Goal: Task Accomplishment & Management: Use online tool/utility

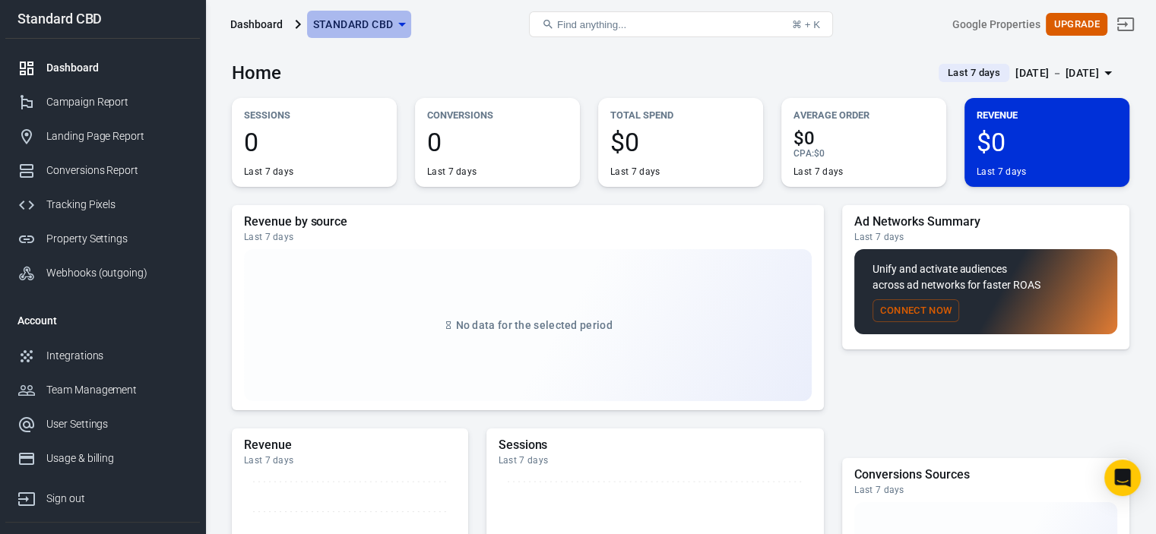
click at [356, 22] on span "Standard CBD" at bounding box center [353, 24] width 81 height 19
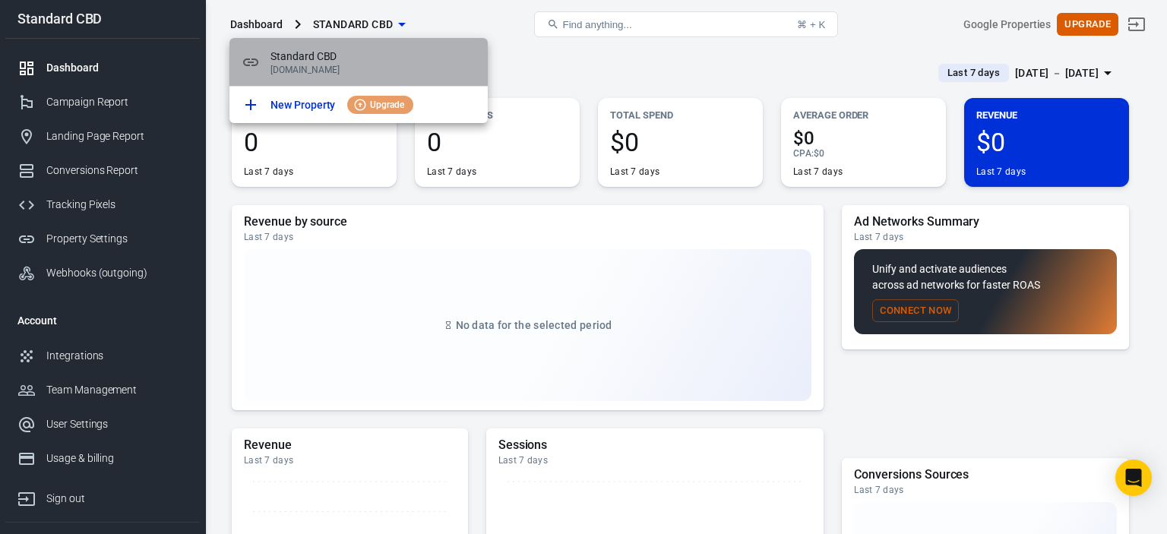
click at [301, 65] on p "[DOMAIN_NAME]" at bounding box center [373, 70] width 205 height 11
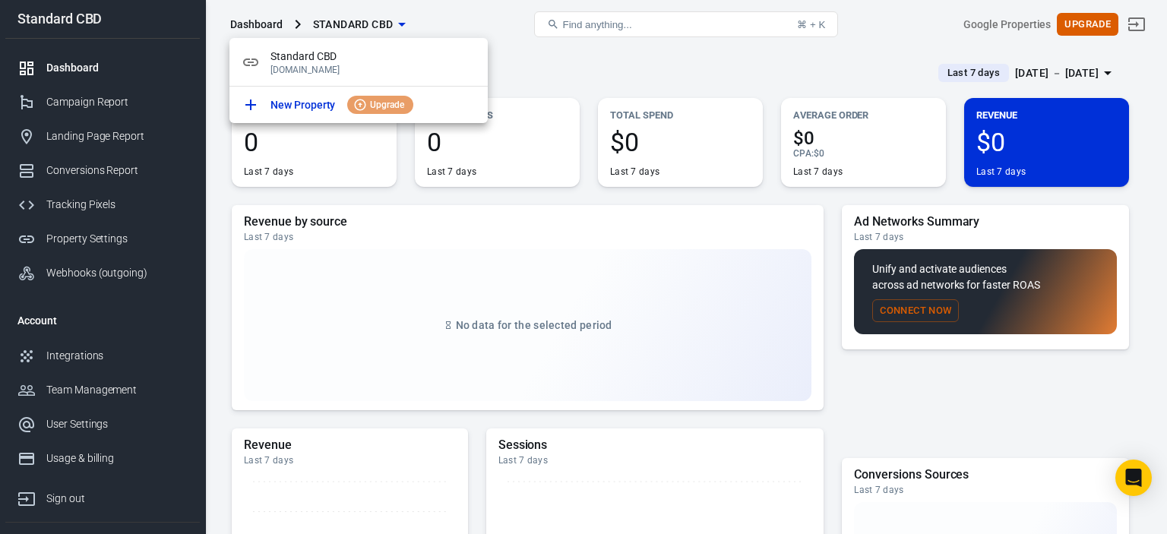
click at [545, 82] on div at bounding box center [583, 267] width 1167 height 534
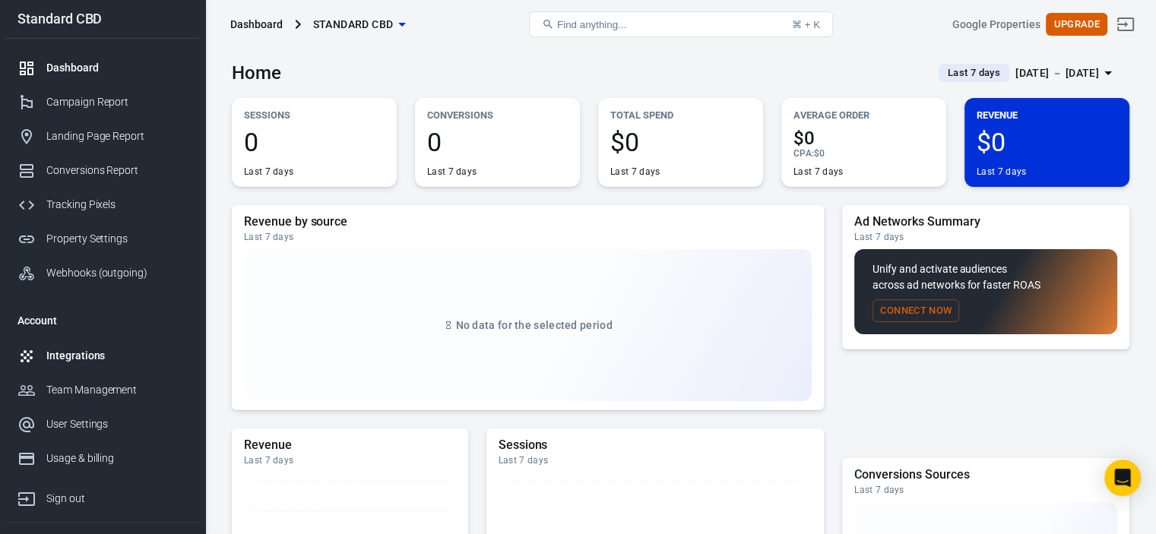
click at [66, 359] on div "Integrations" at bounding box center [116, 356] width 141 height 16
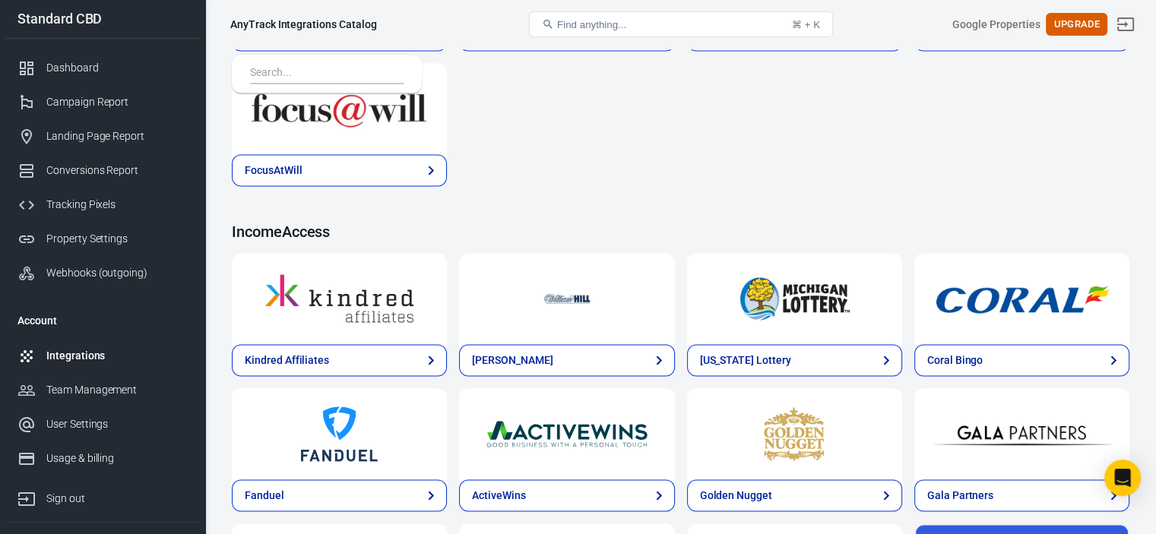
scroll to position [2367, 0]
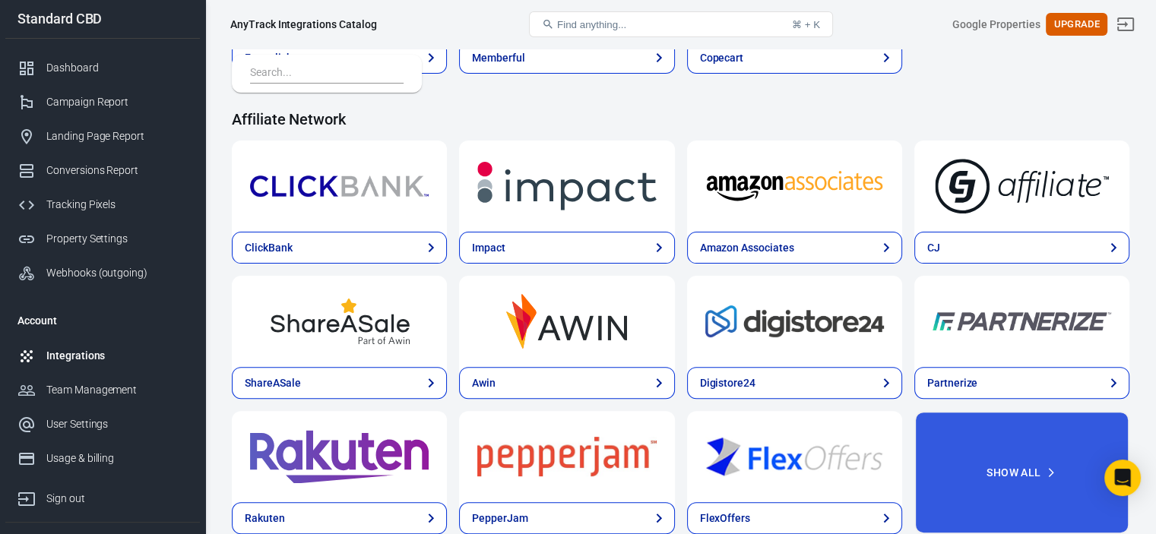
scroll to position [456, 0]
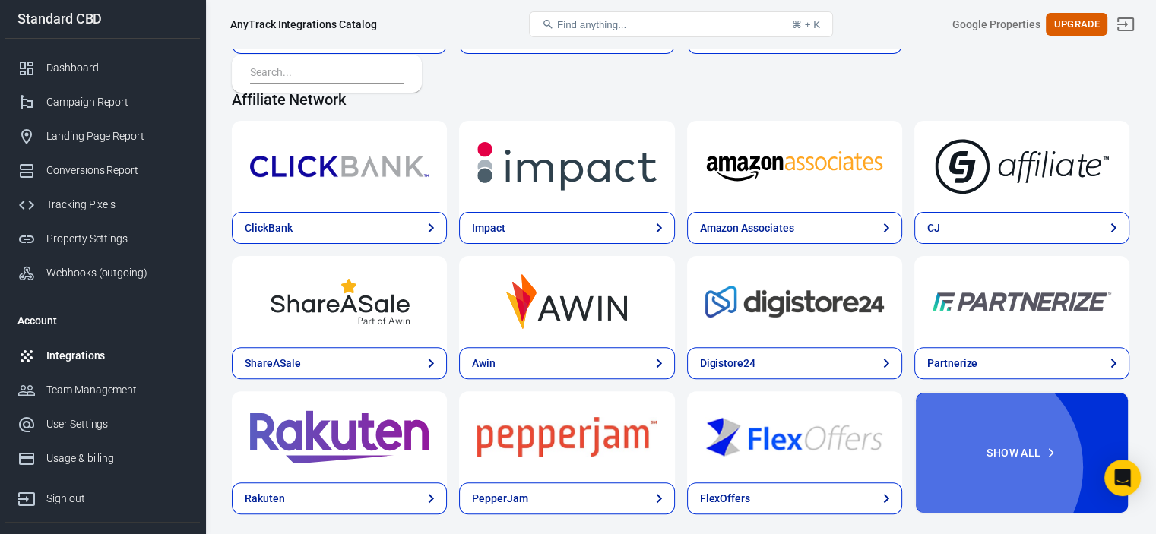
click at [1048, 391] on button "Show All" at bounding box center [1021, 452] width 215 height 123
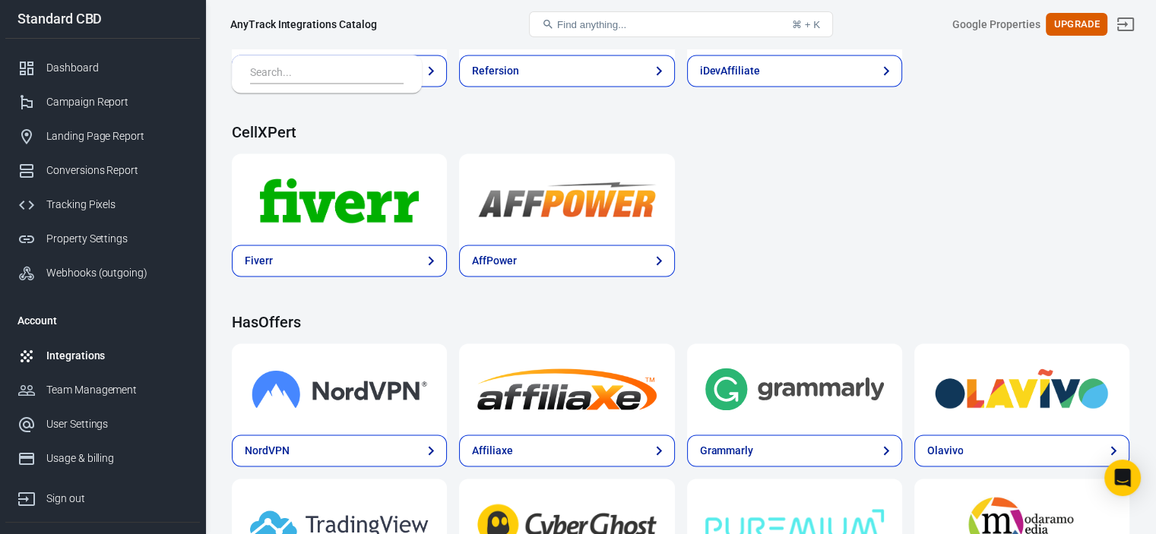
scroll to position [2356, 0]
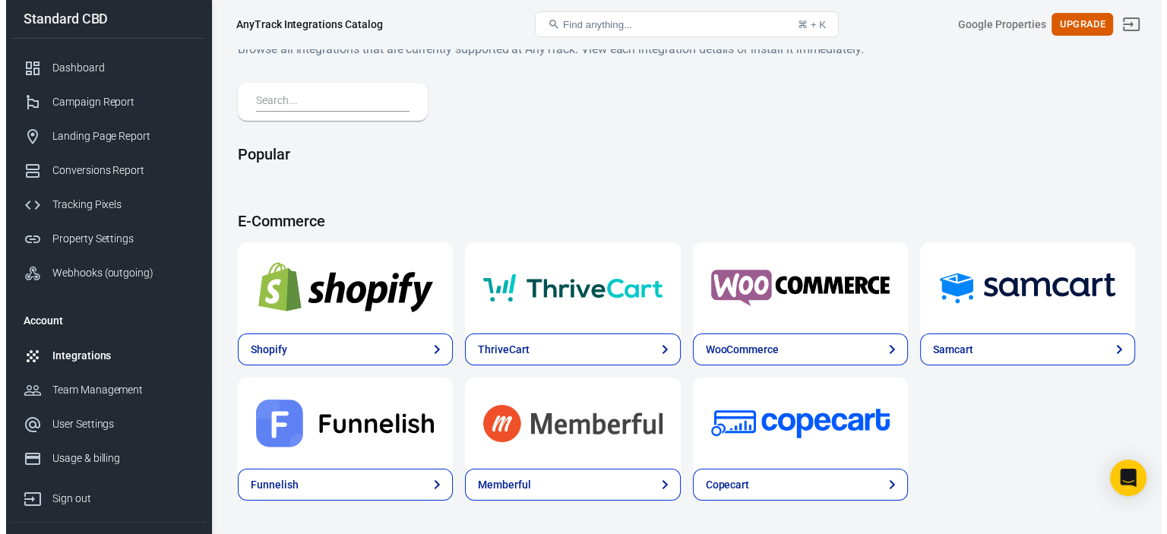
scroll to position [0, 0]
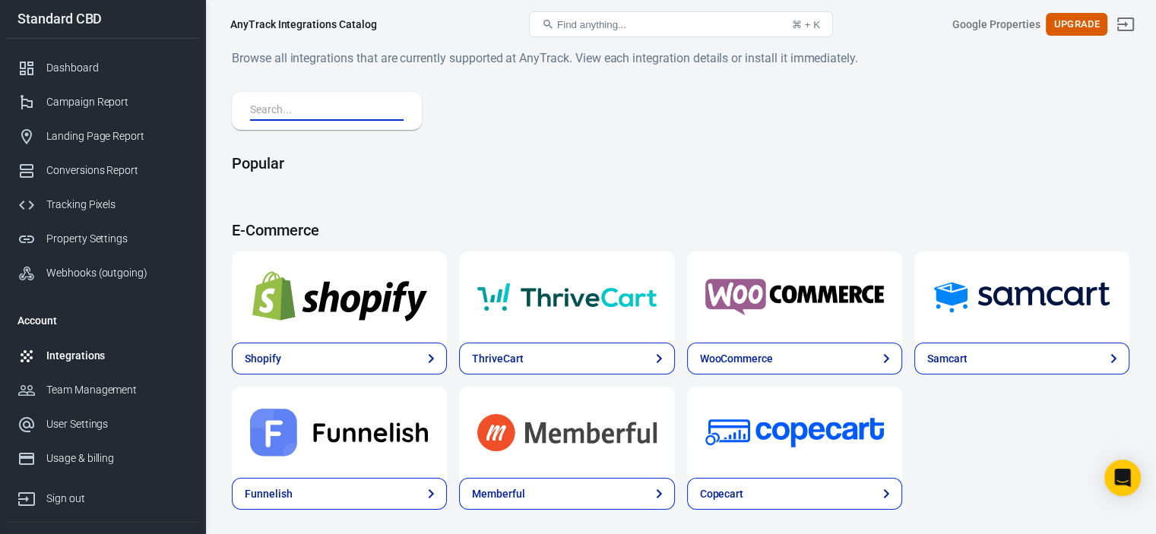
click at [286, 112] on input "text" at bounding box center [323, 111] width 147 height 20
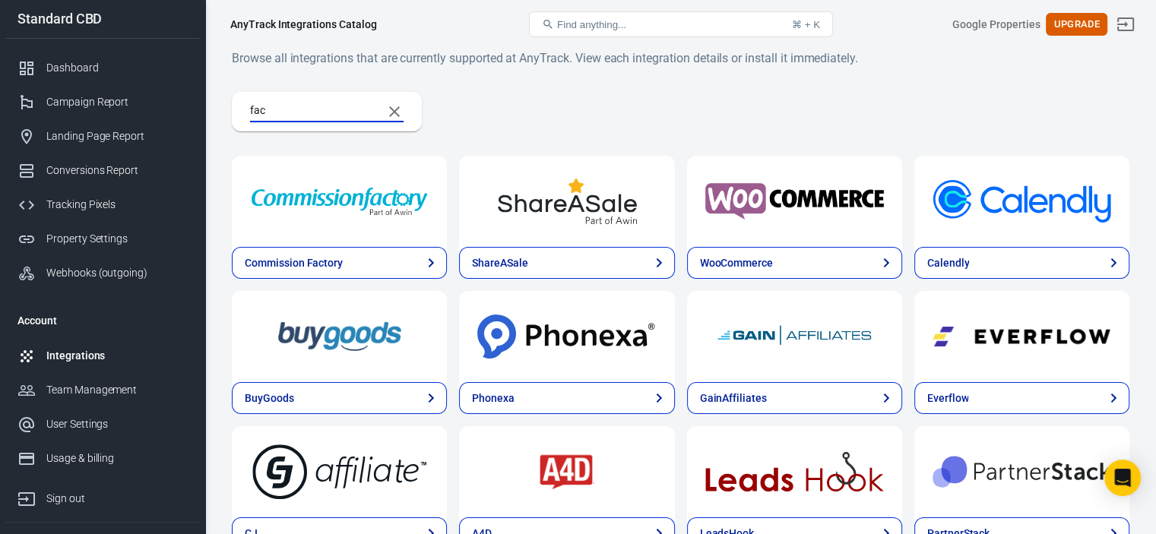
type input "face"
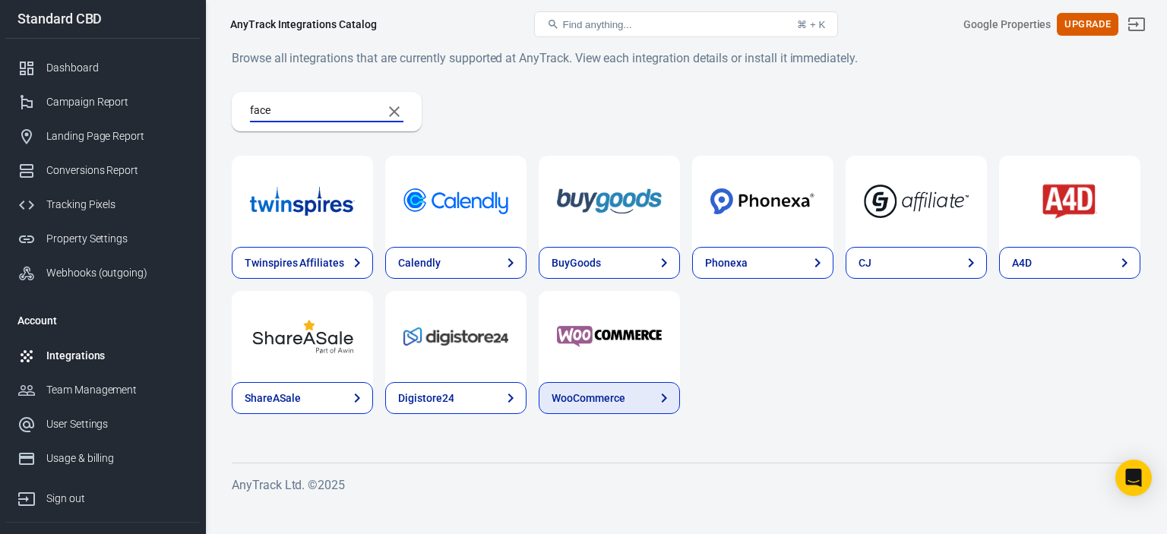
click at [635, 404] on link "WooCommerce" at bounding box center [609, 398] width 141 height 32
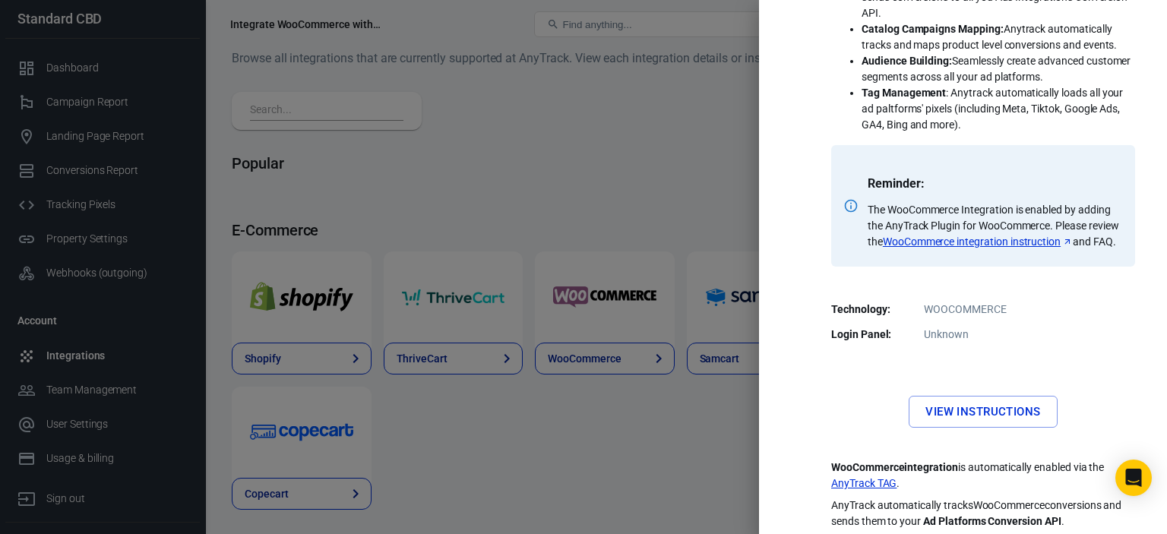
scroll to position [386, 0]
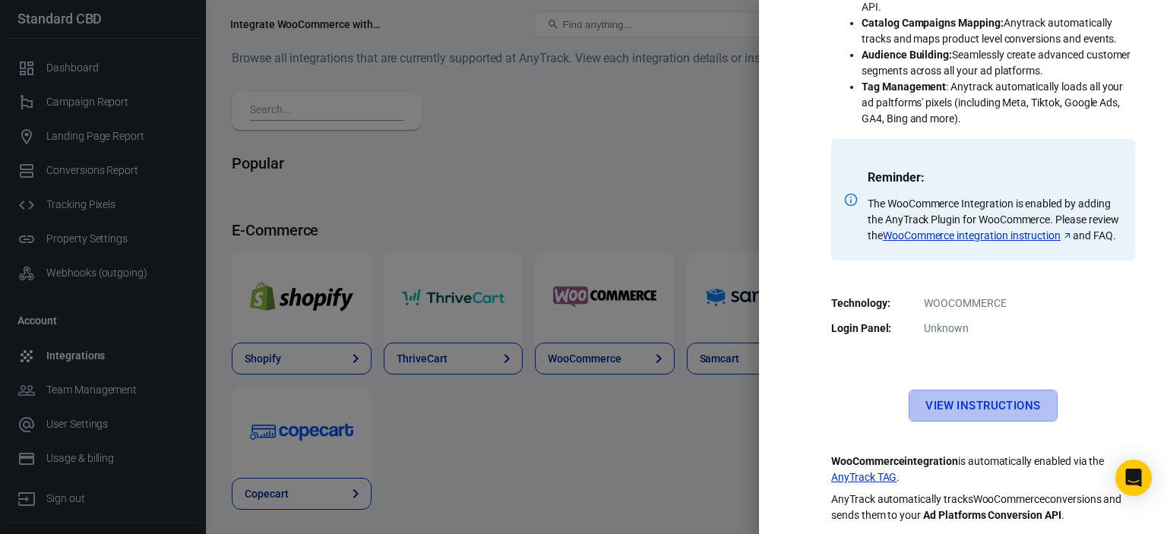
click at [983, 414] on link "View Instructions" at bounding box center [983, 406] width 148 height 32
click at [669, 462] on div at bounding box center [583, 267] width 1167 height 534
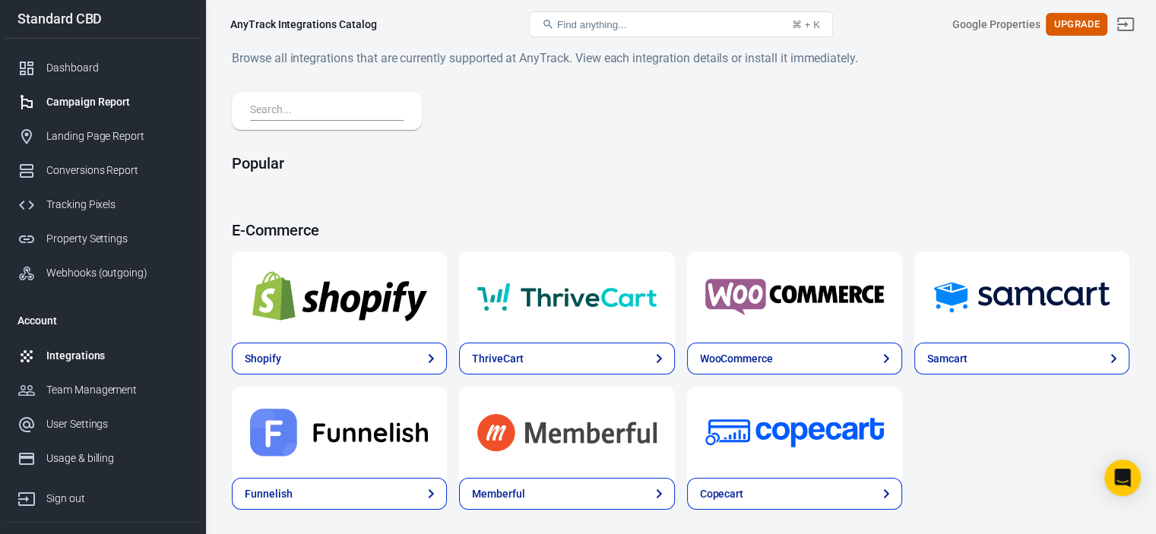
click at [106, 105] on div "Campaign Report" at bounding box center [116, 102] width 141 height 16
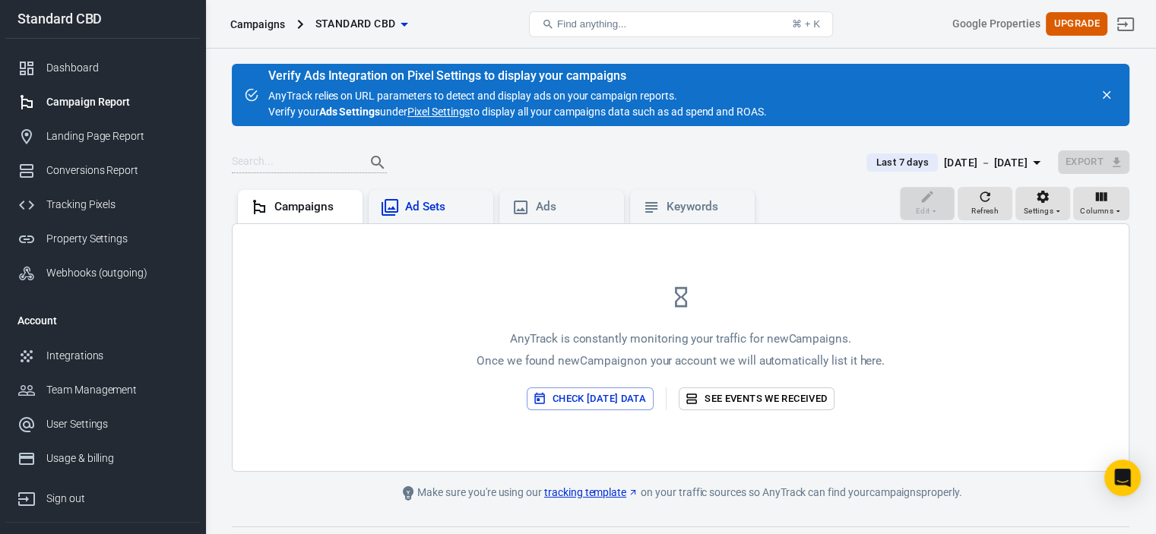
click at [405, 191] on div "Ad Sets" at bounding box center [431, 206] width 125 height 33
click at [306, 205] on div "Campaigns" at bounding box center [312, 207] width 76 height 16
click at [77, 163] on div "Conversions Report" at bounding box center [116, 171] width 141 height 16
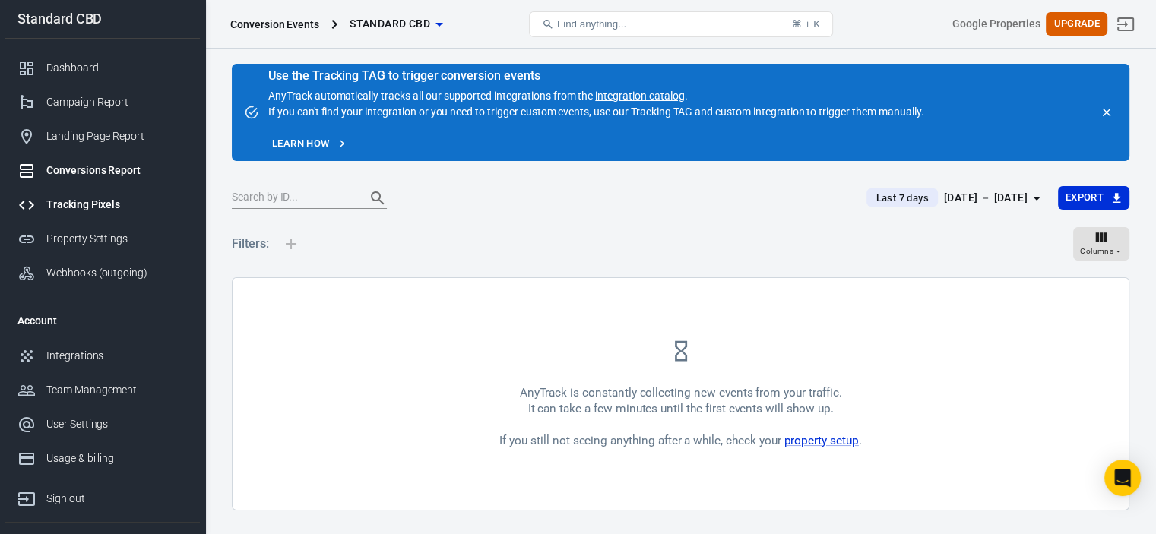
click at [125, 212] on div "Tracking Pixels" at bounding box center [116, 205] width 141 height 16
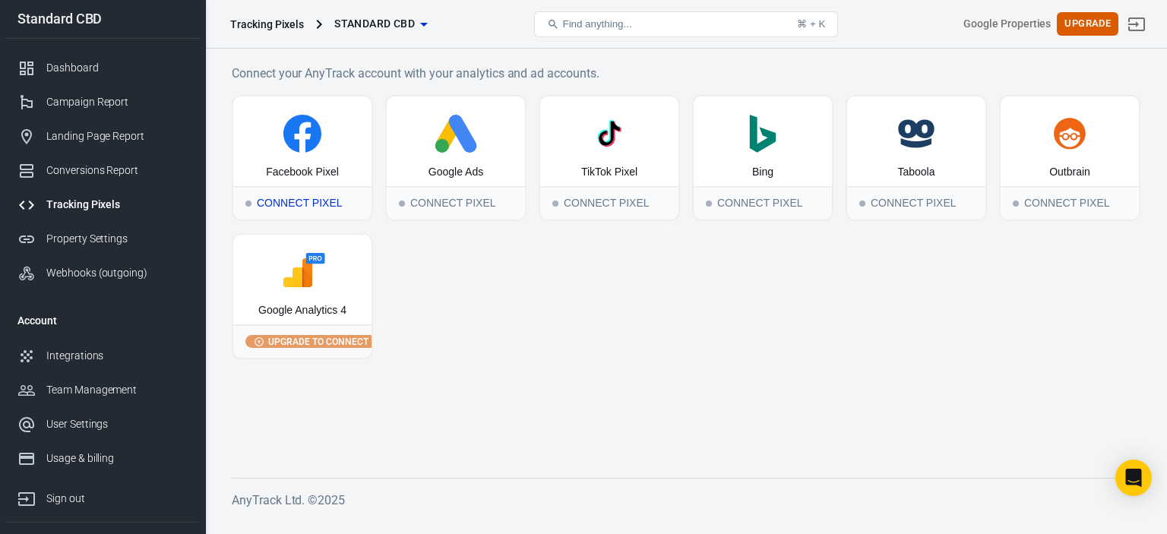
click at [300, 144] on icon at bounding box center [303, 137] width 16 height 30
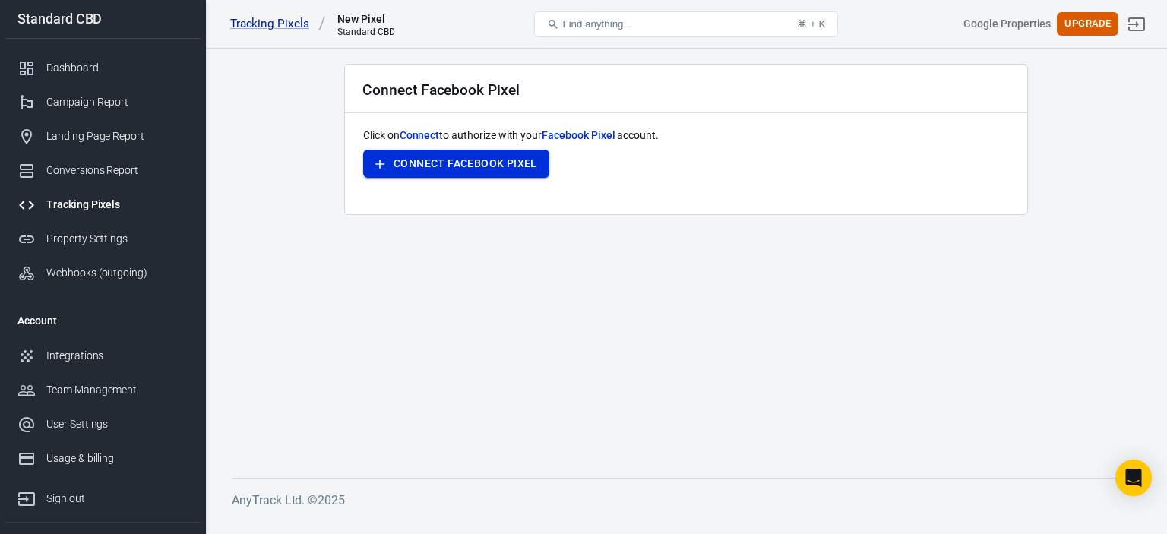
click at [410, 151] on button "Connect Facebook Pixel" at bounding box center [456, 164] width 186 height 28
click at [490, 153] on button "Connect Facebook Pixel" at bounding box center [456, 164] width 186 height 28
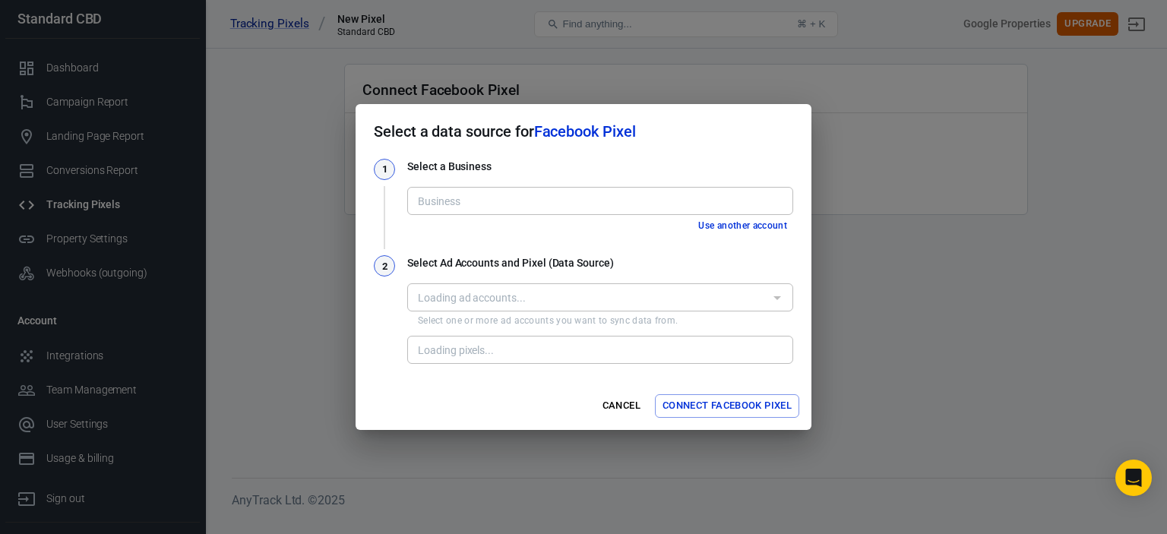
type input "Standard Bliss [631493633154789]"
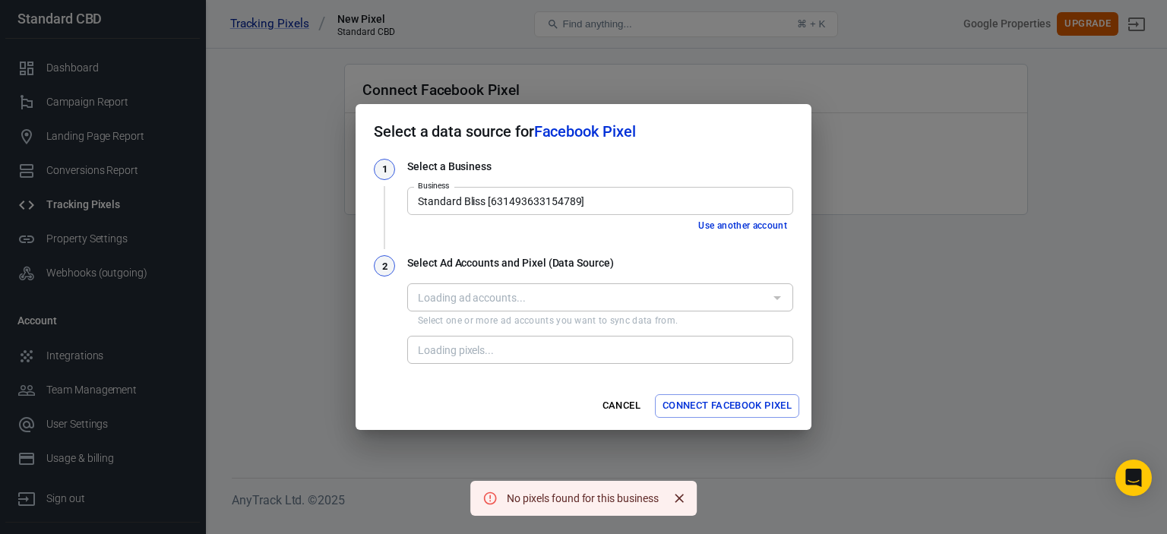
click at [571, 287] on div "Loading ad accounts..." at bounding box center [600, 297] width 386 height 28
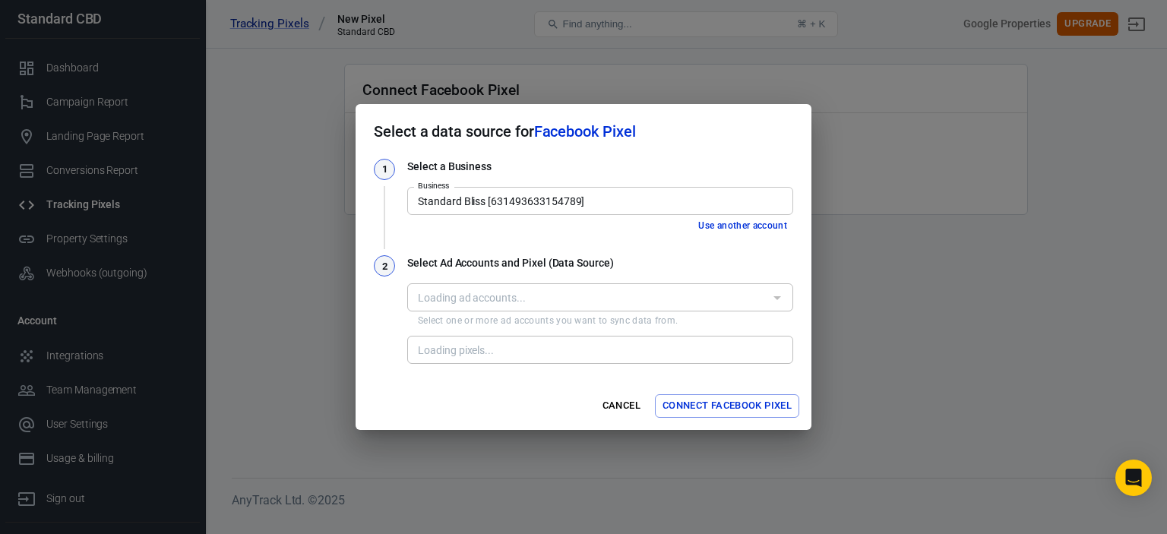
click at [780, 297] on div at bounding box center [777, 297] width 20 height 21
click at [698, 224] on button "Use another account" at bounding box center [742, 226] width 101 height 16
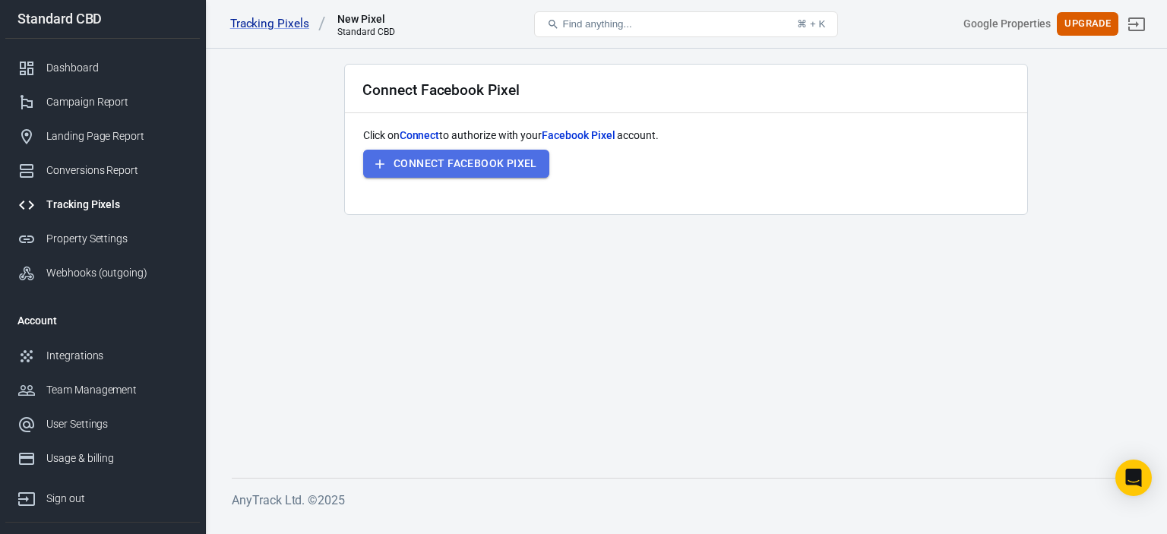
click at [439, 157] on button "Connect Facebook Pixel" at bounding box center [456, 164] width 186 height 28
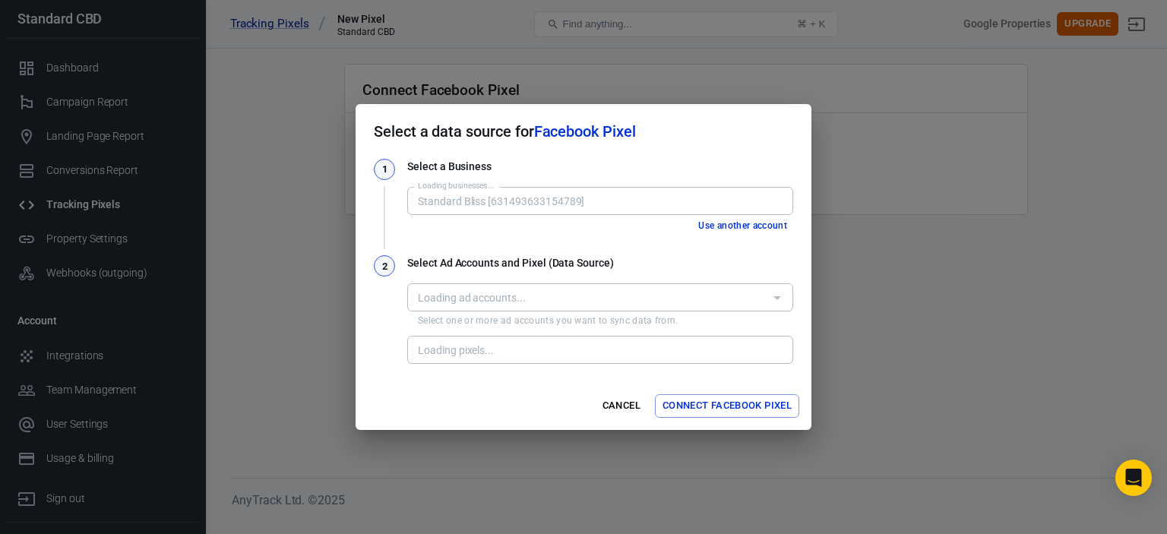
type input "Infintech Designs SEO [1836131723799541]"
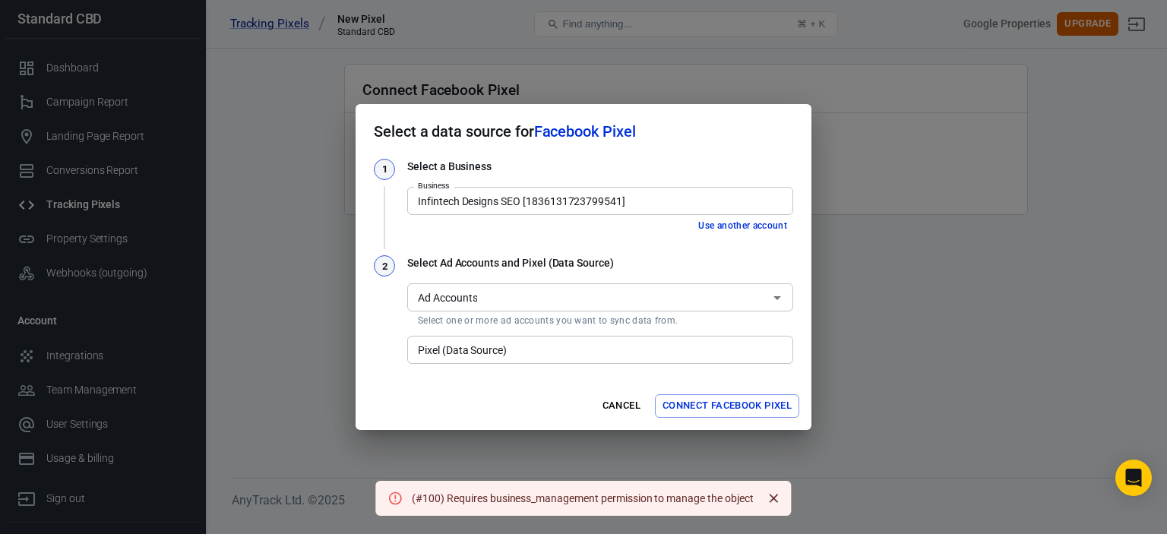
click at [756, 292] on input "Ad Accounts" at bounding box center [588, 297] width 352 height 19
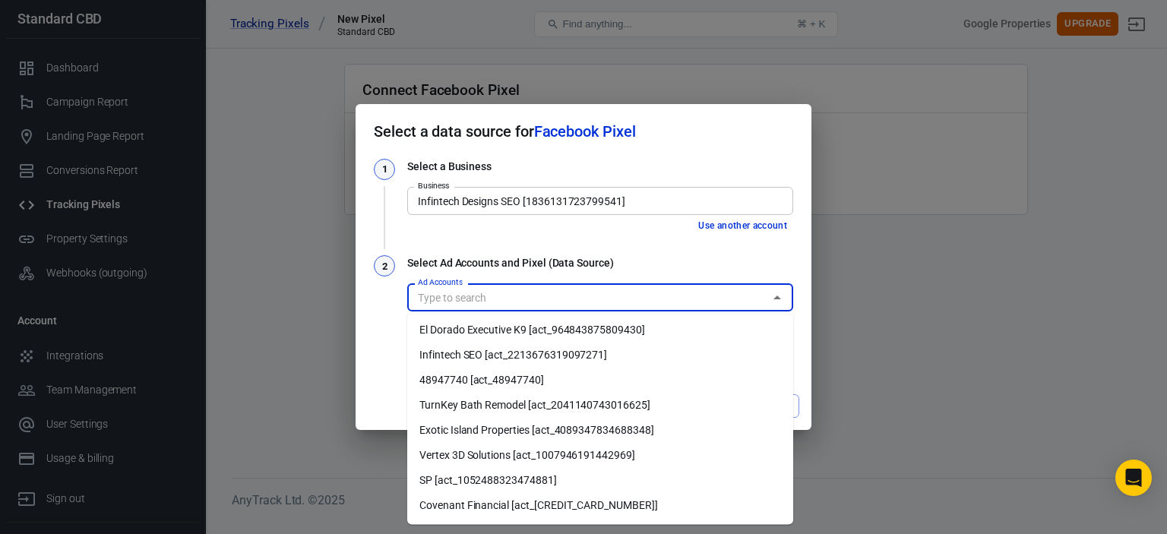
click at [378, 309] on div "2" at bounding box center [384, 311] width 21 height 112
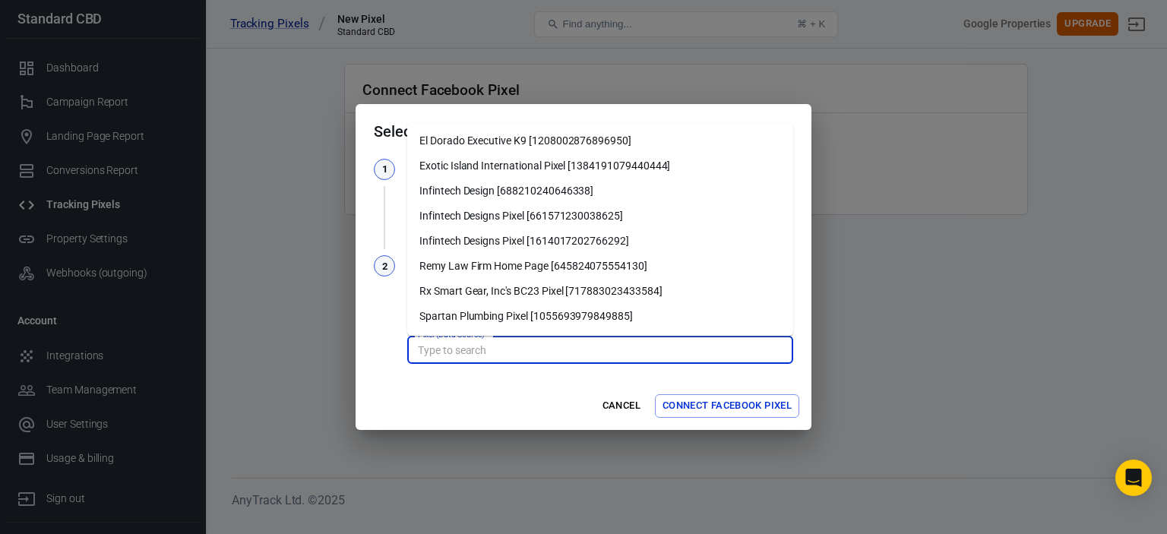
click at [587, 359] on input "Pixel (Data Source)" at bounding box center [599, 349] width 375 height 19
click at [626, 401] on button "Cancel" at bounding box center [621, 406] width 49 height 24
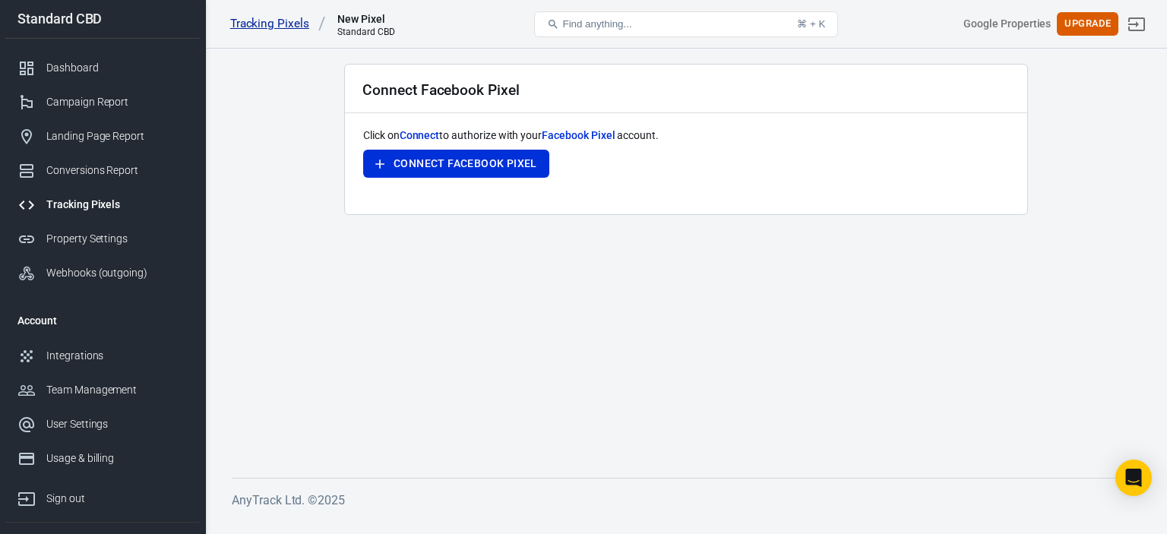
click at [277, 32] on link "Tracking Pixels" at bounding box center [278, 24] width 96 height 16
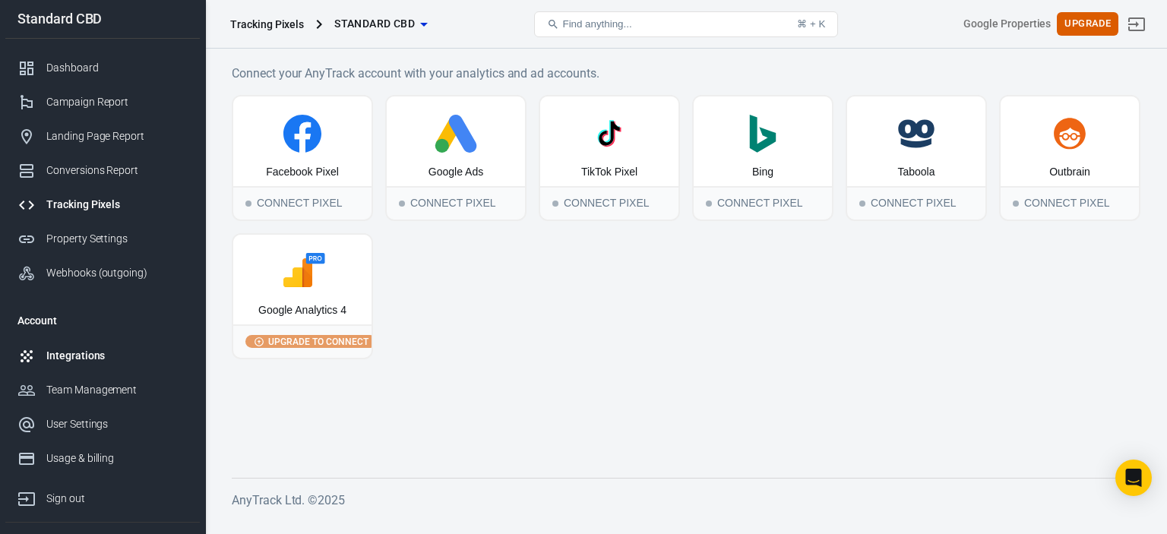
click at [84, 350] on div "Integrations" at bounding box center [116, 356] width 141 height 16
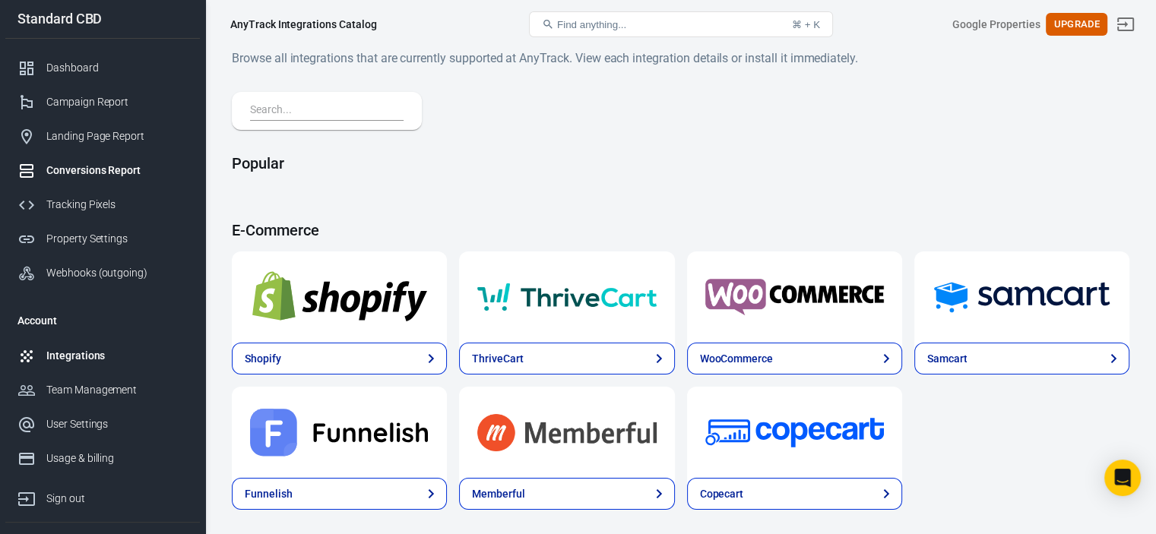
click at [102, 171] on div "Conversions Report" at bounding box center [116, 171] width 141 height 16
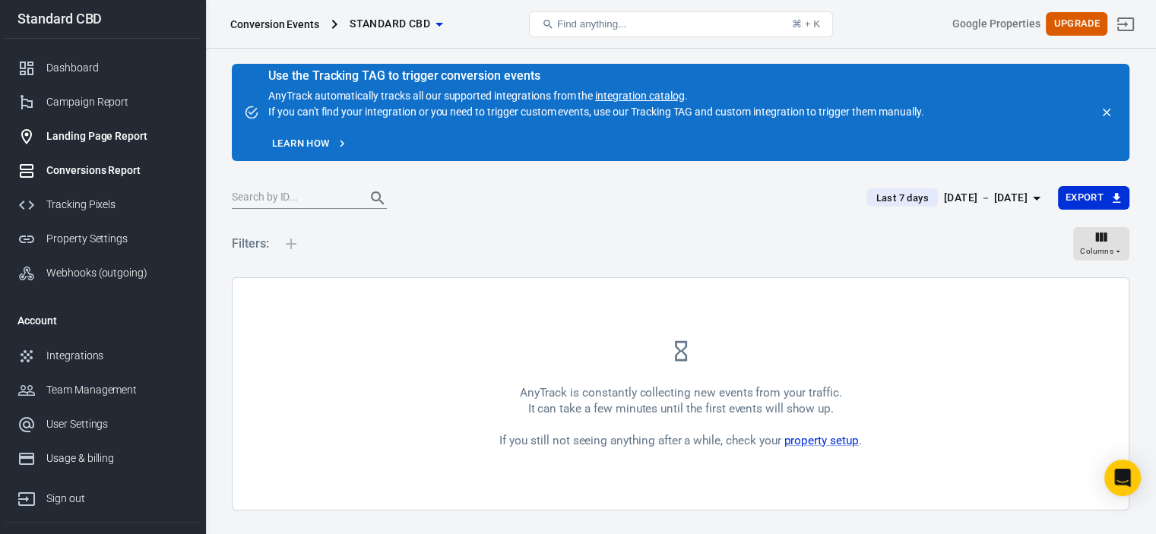
click at [81, 133] on div "Landing Page Report" at bounding box center [116, 136] width 141 height 16
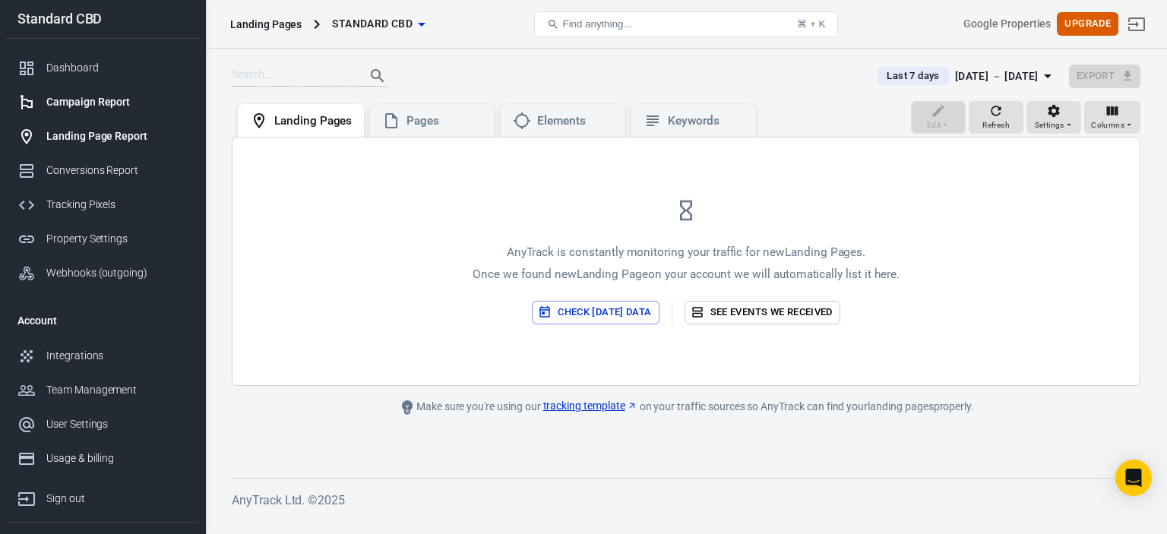
click at [104, 108] on div "Campaign Report" at bounding box center [116, 102] width 141 height 16
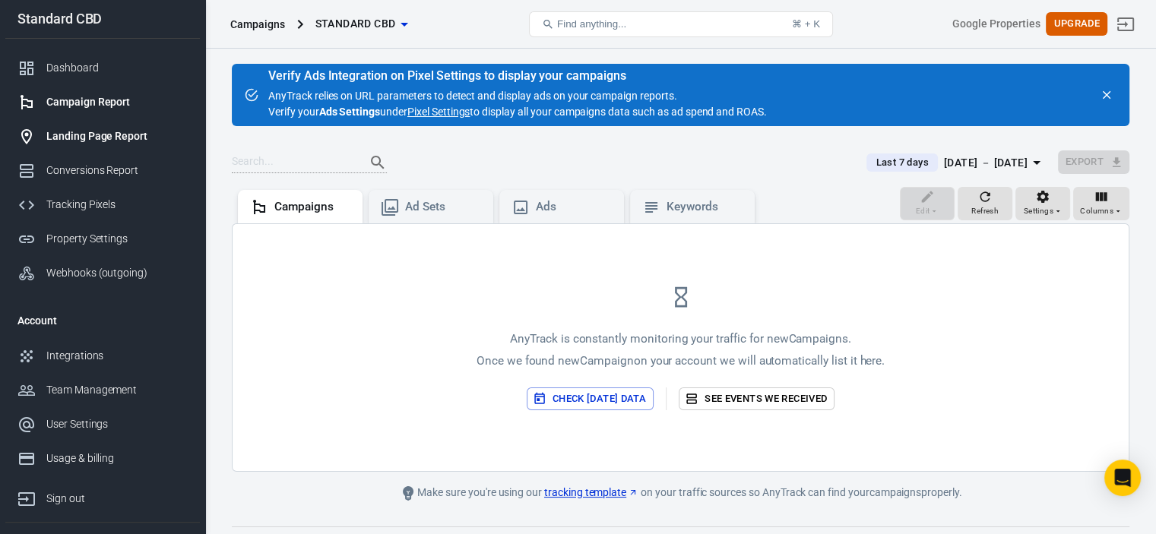
click at [93, 138] on div "Landing Page Report" at bounding box center [116, 136] width 141 height 16
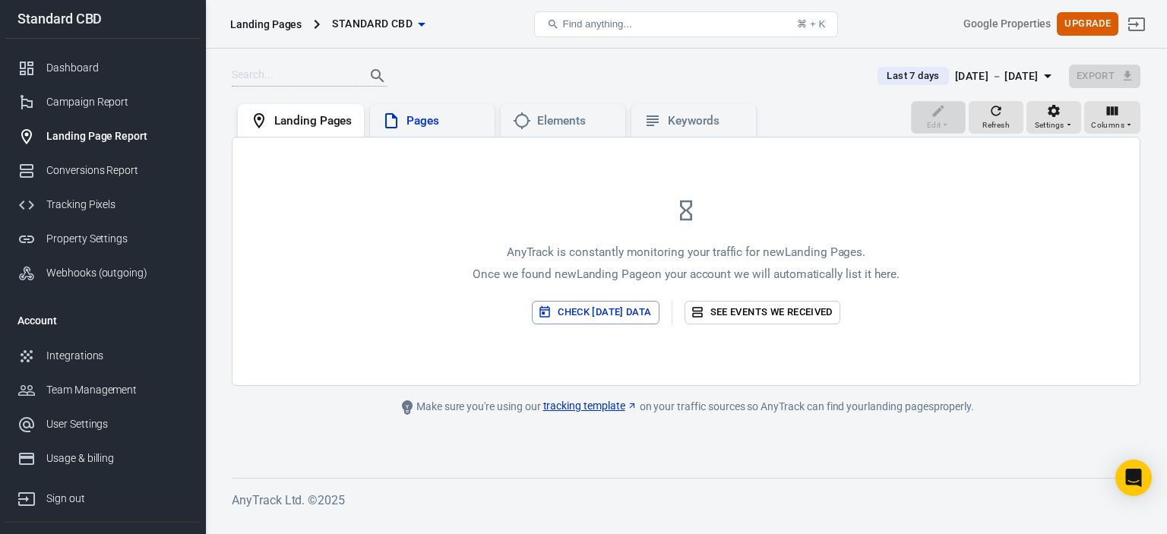
click at [392, 126] on icon at bounding box center [391, 121] width 18 height 18
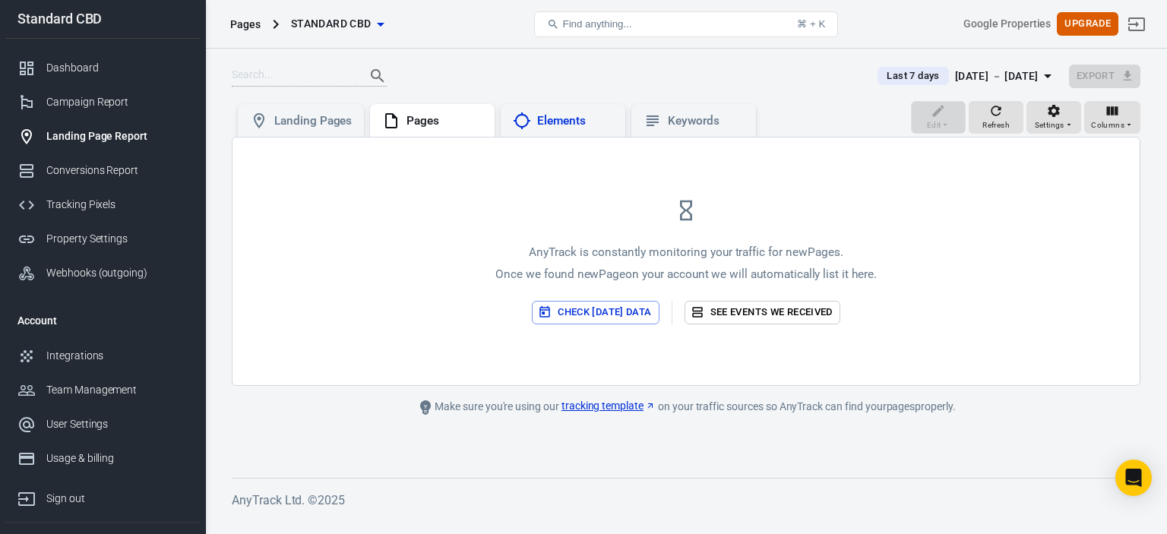
click at [575, 128] on div "Elements" at bounding box center [563, 121] width 100 height 18
click at [711, 127] on div "Keywords" at bounding box center [706, 121] width 76 height 16
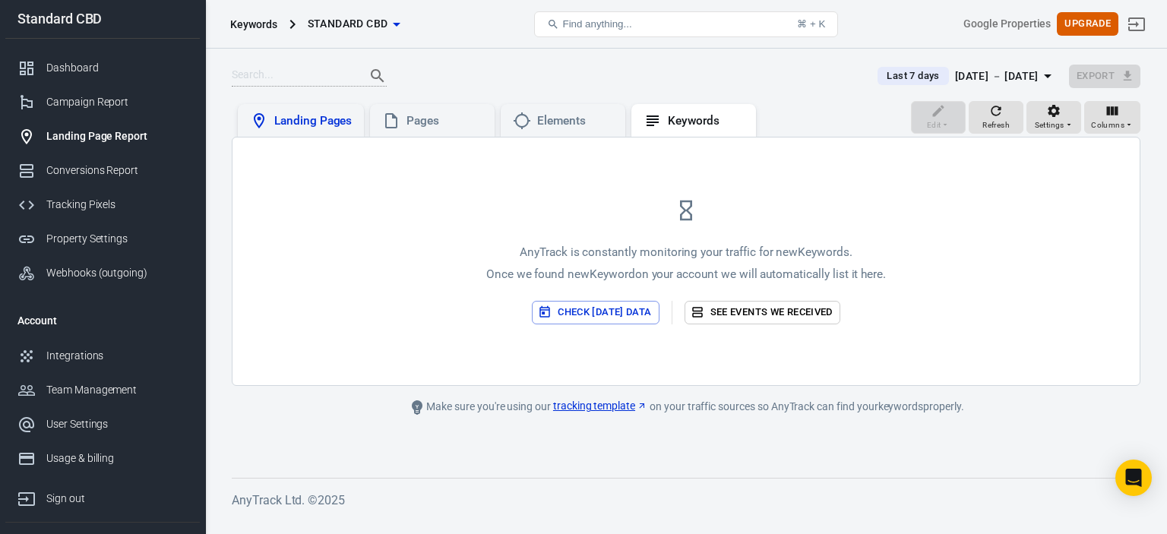
click at [277, 116] on div "Landing Pages" at bounding box center [313, 121] width 78 height 16
click at [100, 93] on link "Campaign Report" at bounding box center [102, 102] width 195 height 34
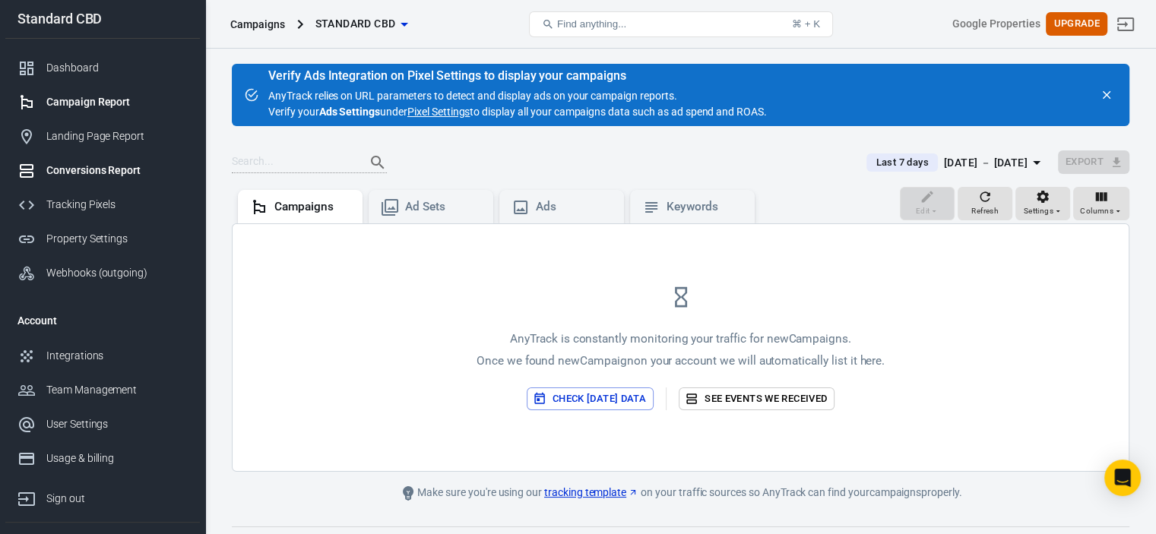
click at [127, 166] on div "Conversions Report" at bounding box center [116, 171] width 141 height 16
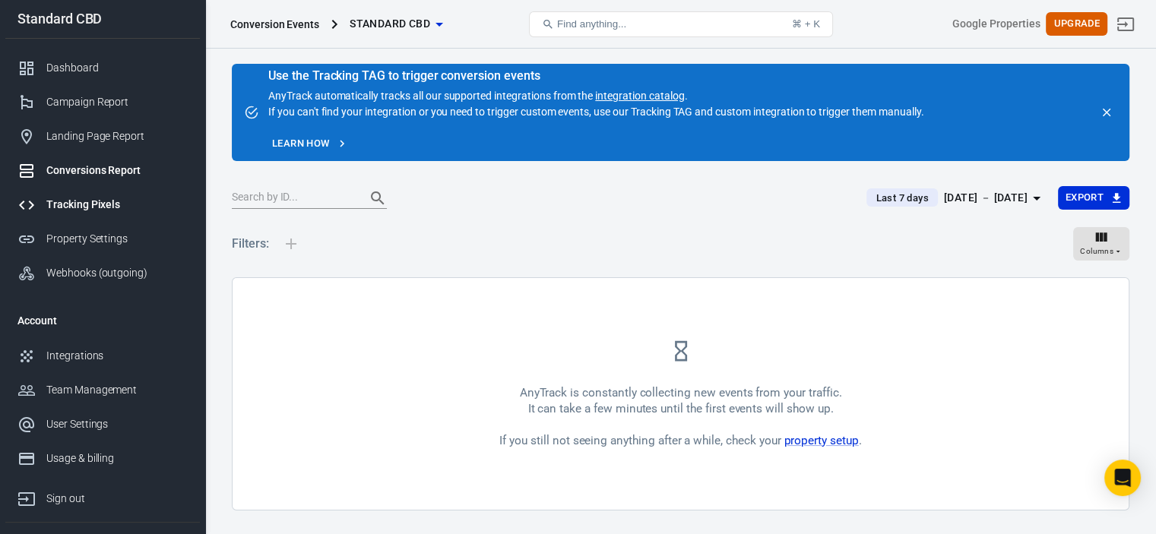
click at [70, 191] on link "Tracking Pixels" at bounding box center [102, 205] width 195 height 34
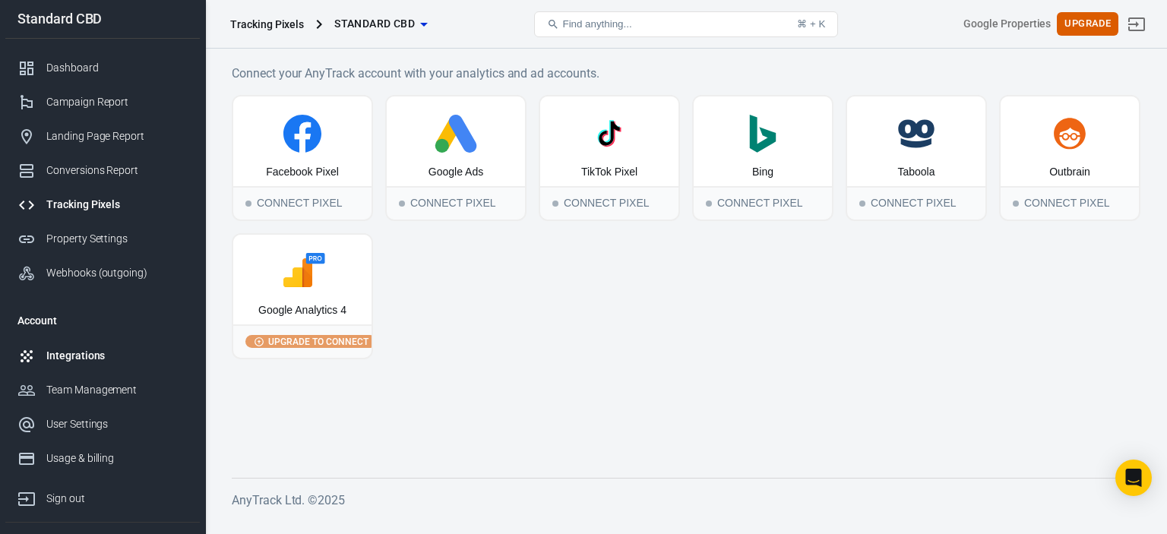
click at [113, 368] on link "Integrations" at bounding box center [102, 356] width 195 height 34
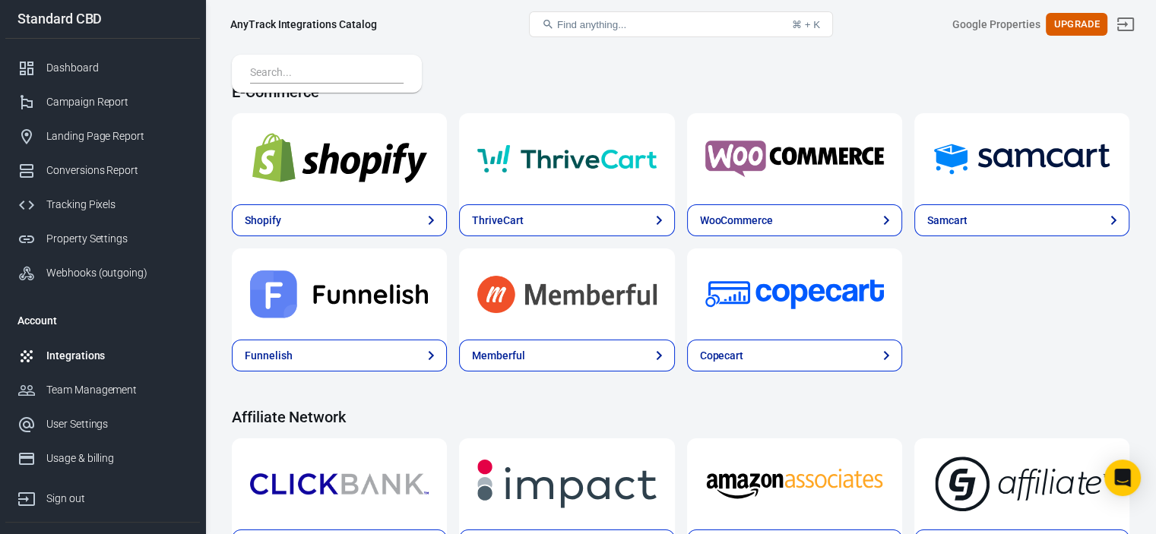
scroll to position [380, 0]
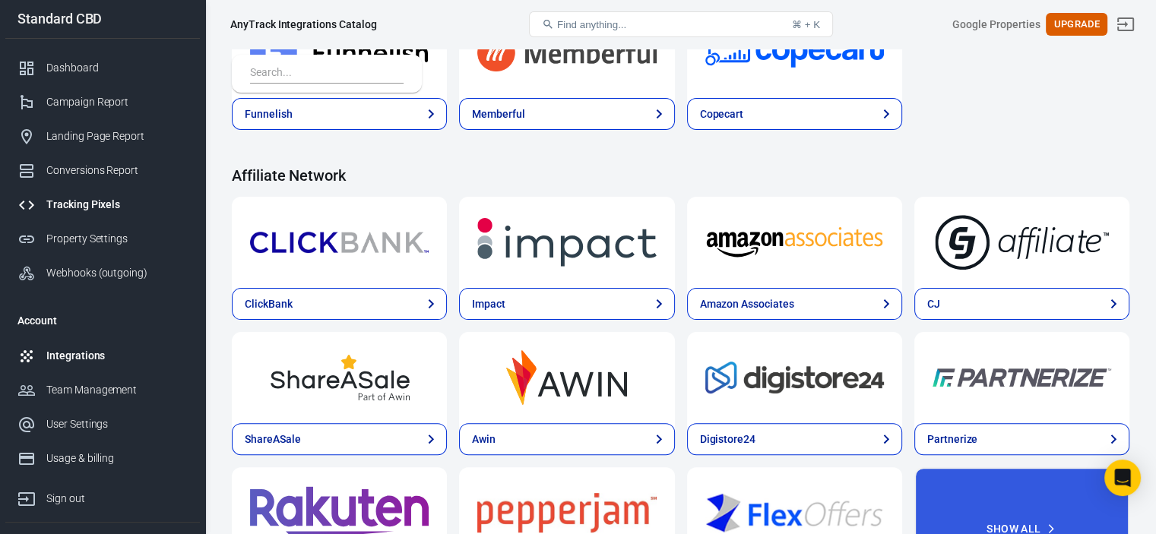
click at [88, 205] on div "Tracking Pixels" at bounding box center [116, 205] width 141 height 16
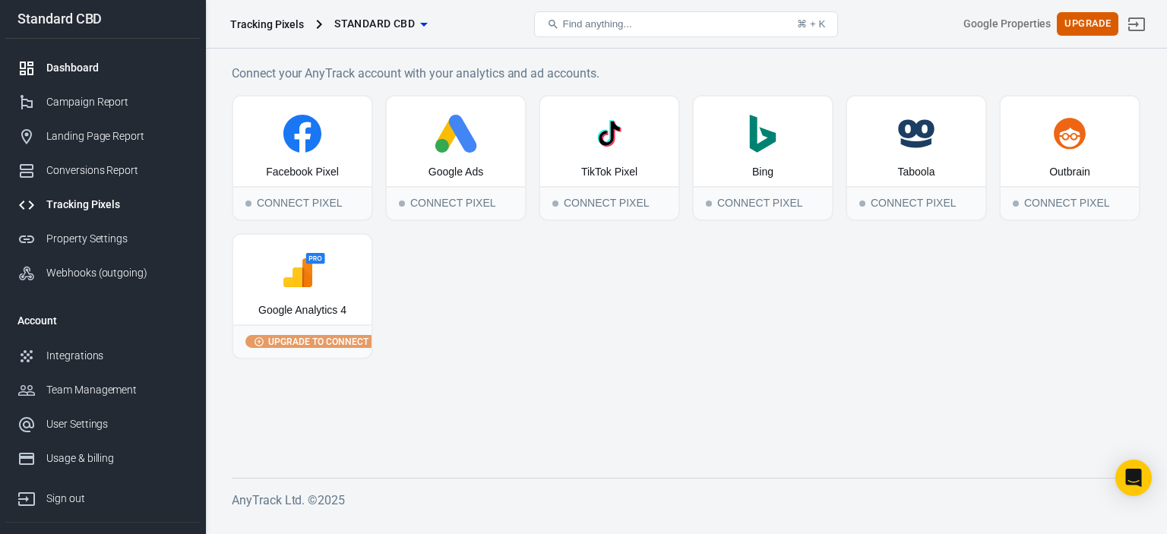
click at [70, 72] on div "Dashboard" at bounding box center [116, 68] width 141 height 16
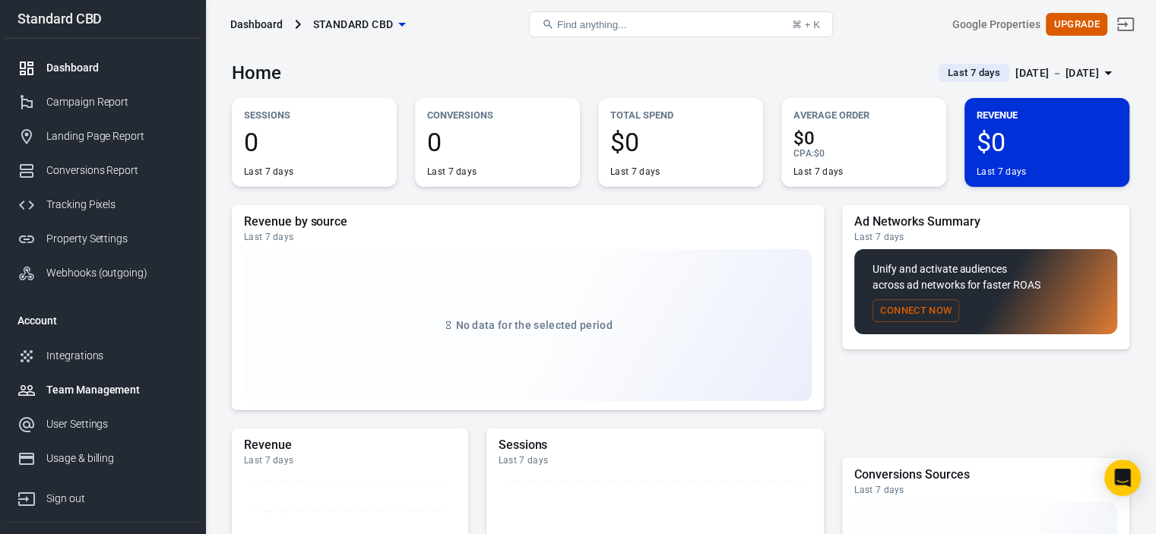
click at [91, 394] on div "Team Management" at bounding box center [116, 390] width 141 height 16
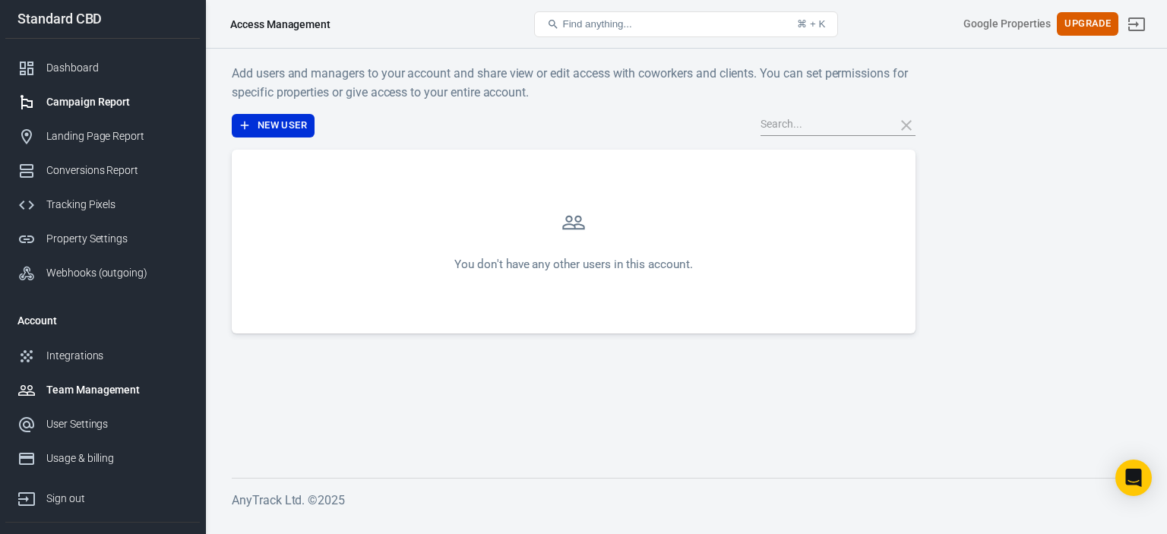
click at [112, 100] on div "Campaign Report" at bounding box center [116, 102] width 141 height 16
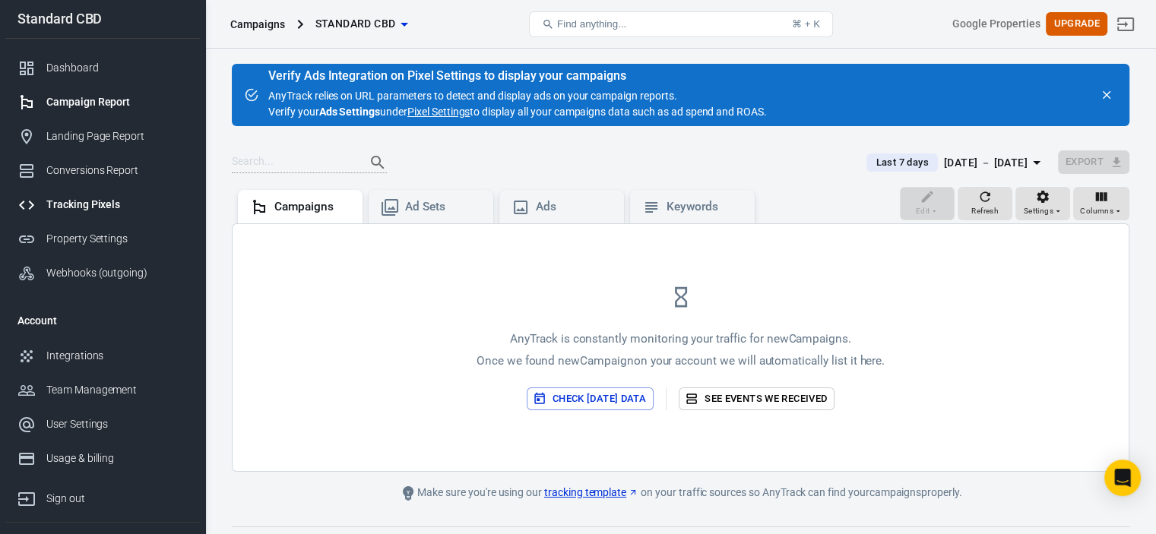
click at [104, 209] on div "Tracking Pixels" at bounding box center [116, 205] width 141 height 16
